Goal: Transaction & Acquisition: Purchase product/service

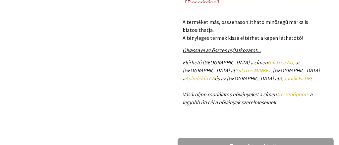
scroll to position [398, 0]
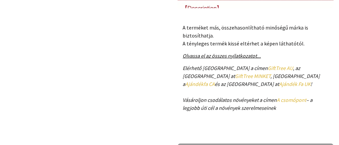
drag, startPoint x: 263, startPoint y: 36, endPoint x: 251, endPoint y: 35, distance: 12.3
click at [268, 65] on font "GiftTree AU" at bounding box center [280, 68] width 25 height 7
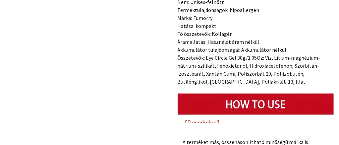
scroll to position [332, 0]
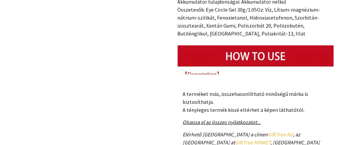
click at [248, 45] on img at bounding box center [256, 123] width 157 height 157
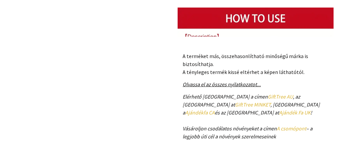
scroll to position [365, 0]
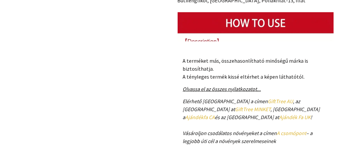
click at [225, 86] on font "Olvassa el az összes nyilatkozatot..." at bounding box center [222, 89] width 78 height 7
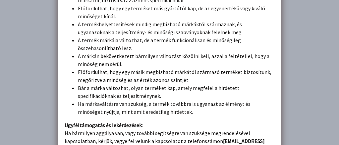
scroll to position [2214, 0]
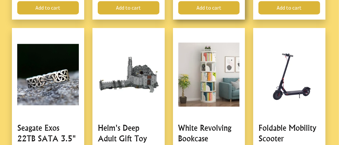
scroll to position [762, 0]
